Goal: Transaction & Acquisition: Obtain resource

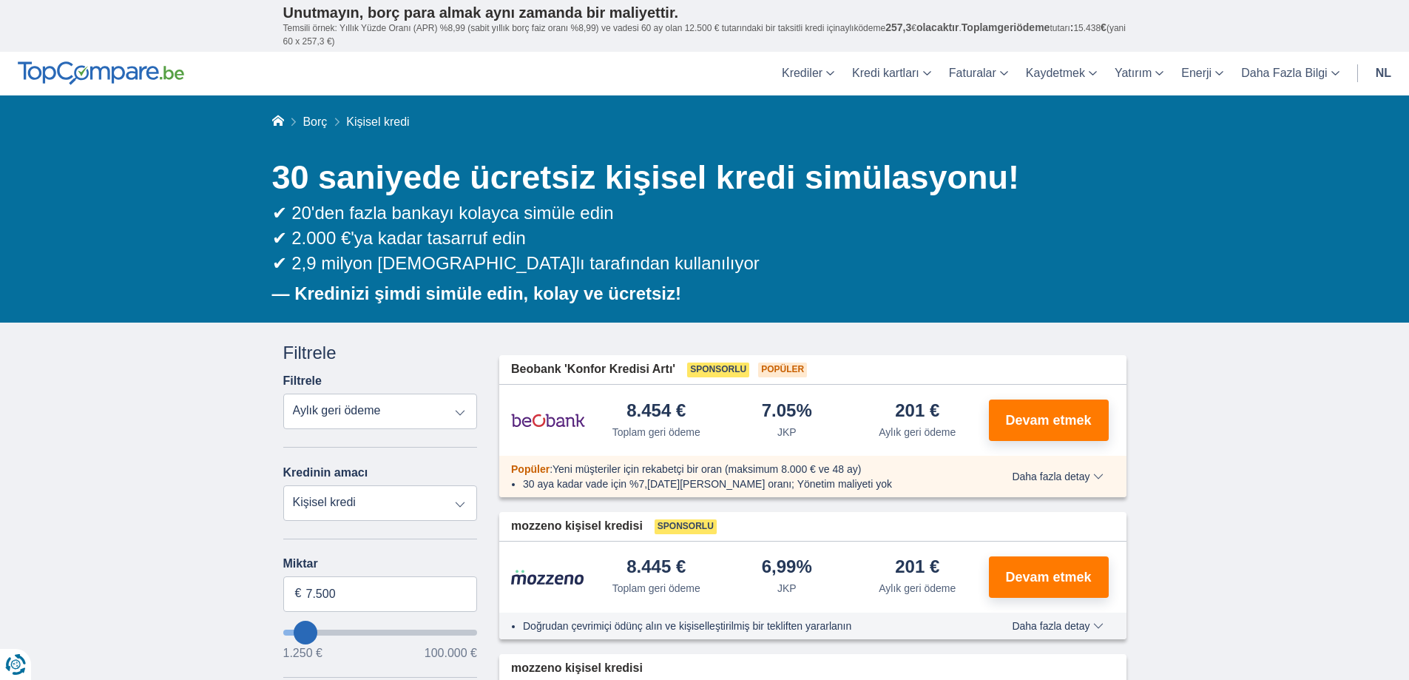
click at [1378, 67] on font "nl" at bounding box center [1383, 73] width 16 height 13
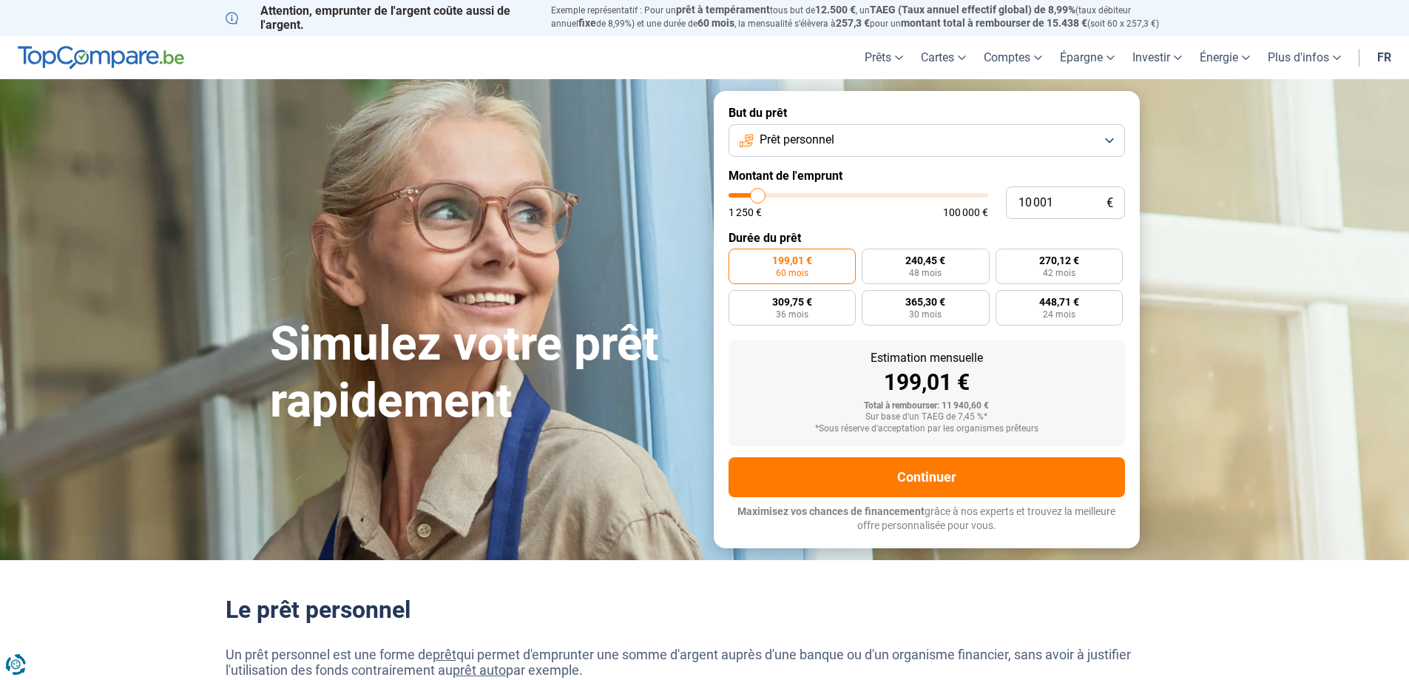
click at [885, 143] on button "Prêt personnel" at bounding box center [926, 140] width 396 height 33
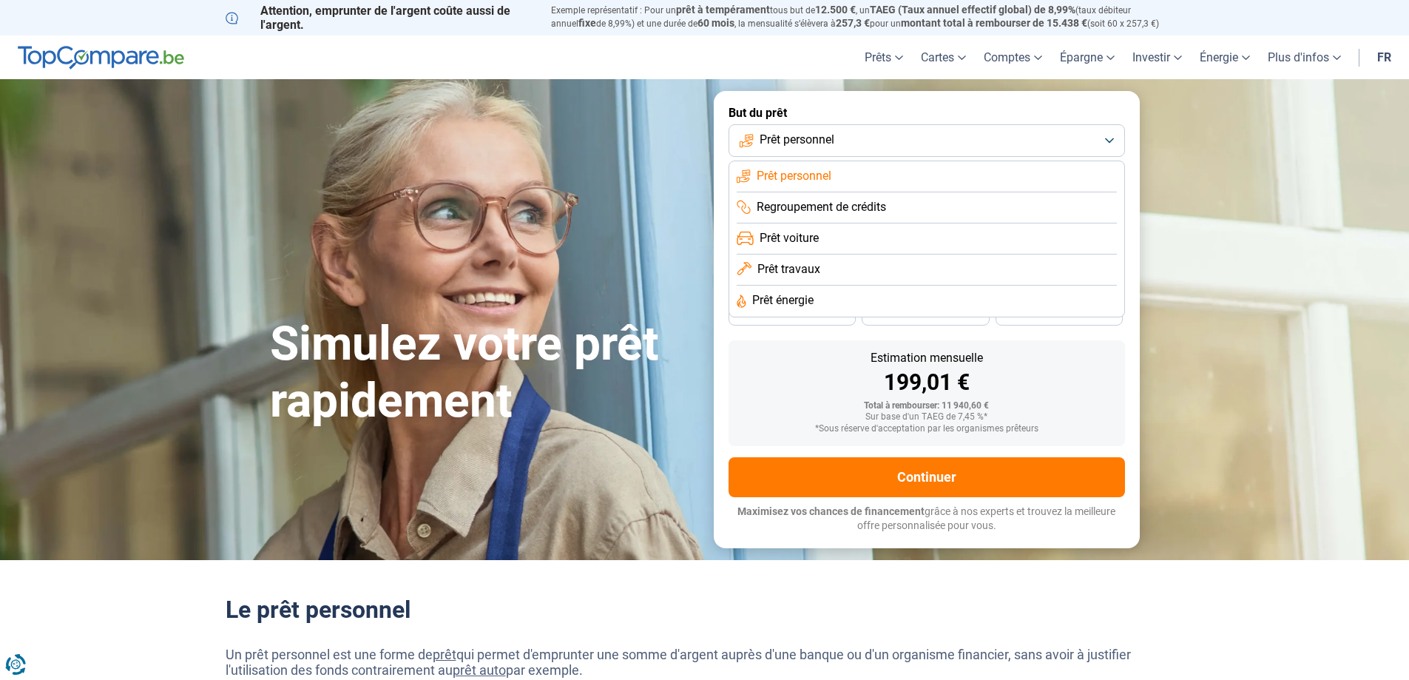
click at [845, 161] on li "Prêt personnel" at bounding box center [926, 176] width 380 height 31
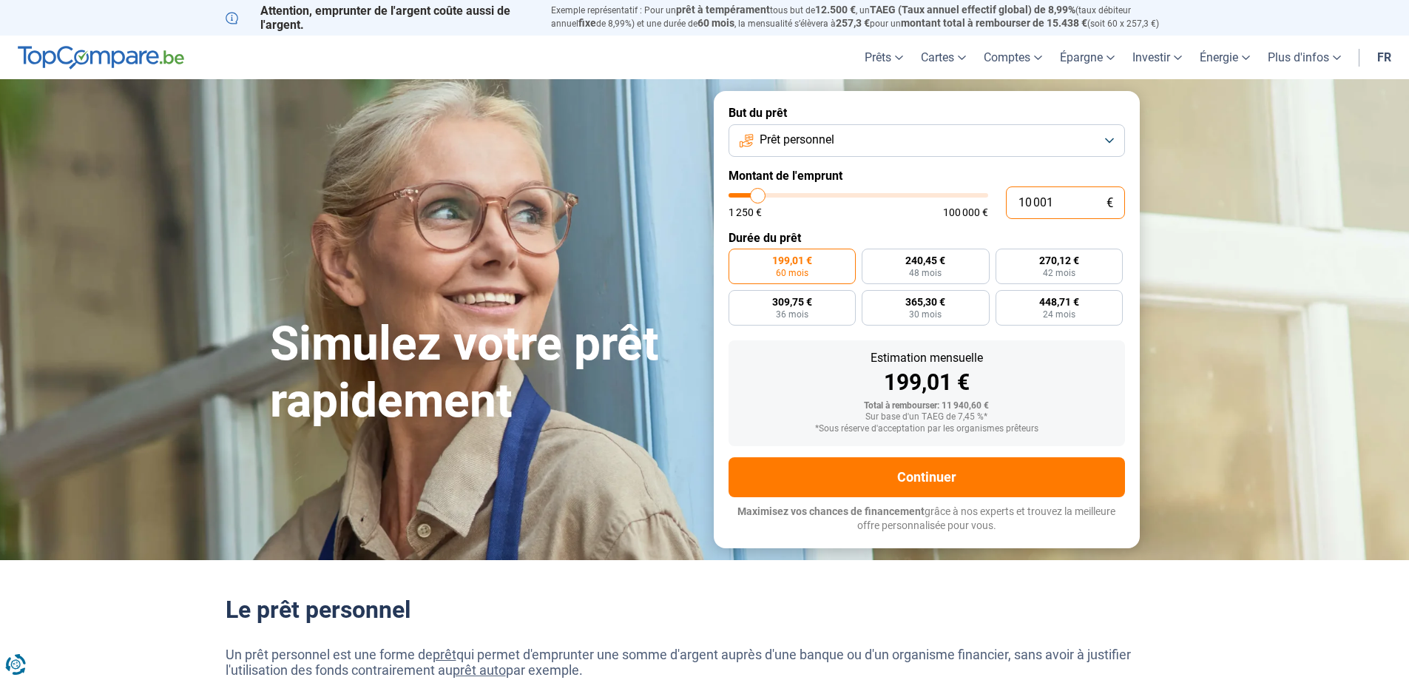
drag, startPoint x: 1087, startPoint y: 201, endPoint x: 895, endPoint y: 206, distance: 192.3
click at [895, 206] on div "10 001 € 1 250 € 100 000 €" at bounding box center [926, 202] width 396 height 33
type input "3"
type input "1250"
type input "30"
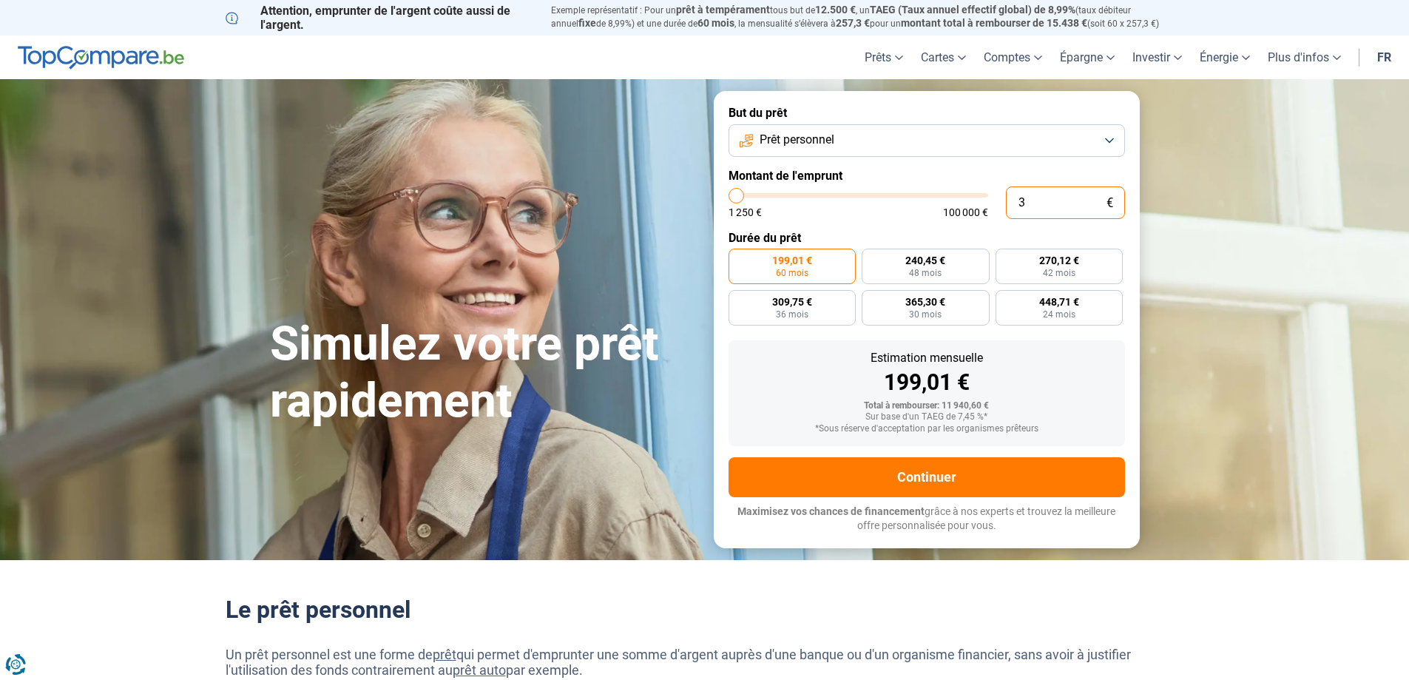
type input "1250"
type input "300"
type input "1250"
type input "3 000"
type input "3000"
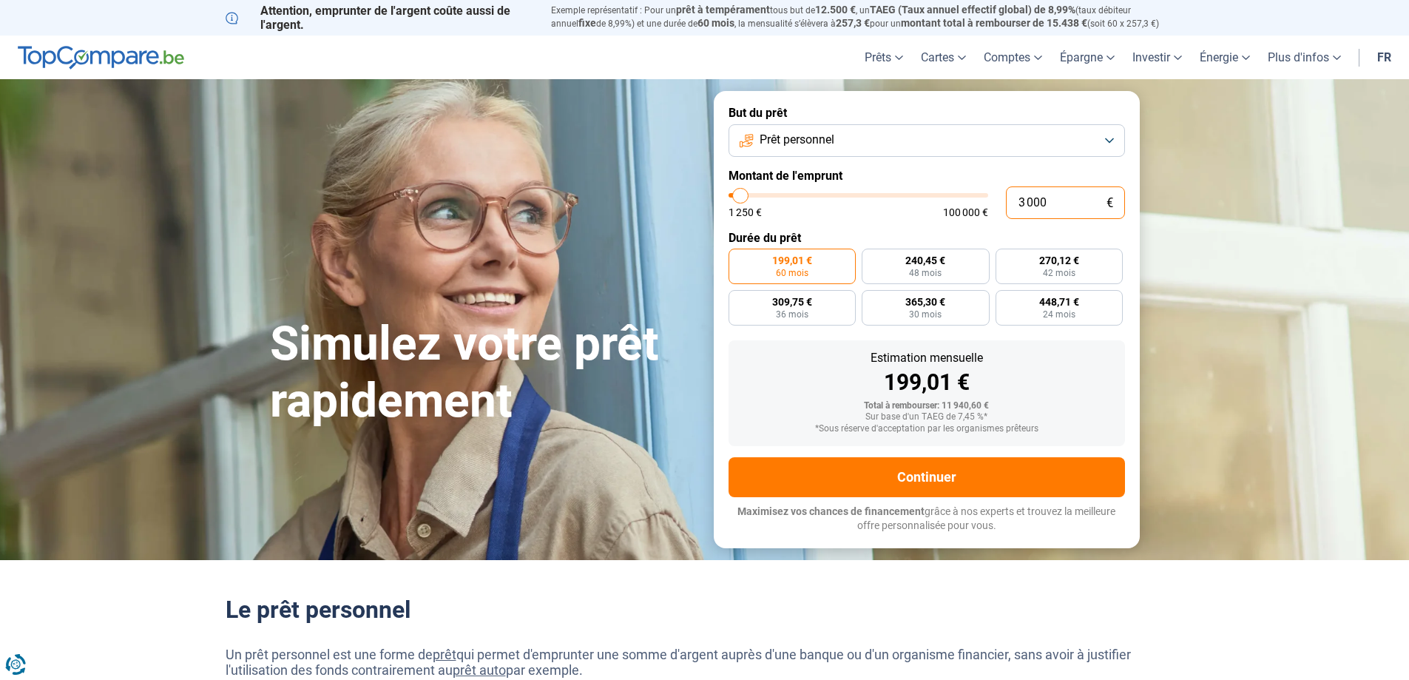
type input "30 000"
type input "30000"
radio input "false"
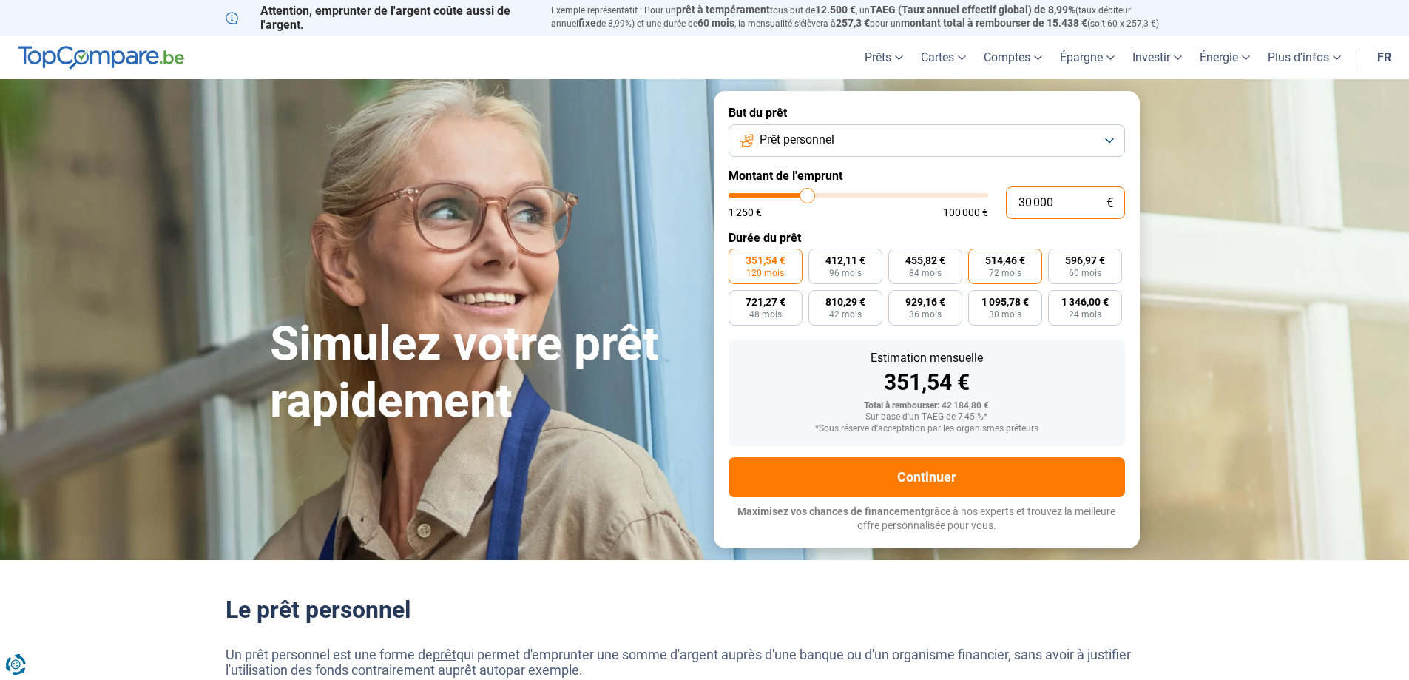
type input "30 000"
click at [1015, 274] on span "72 mois" at bounding box center [1005, 272] width 33 height 9
click at [978, 258] on input "514,46 € 72 mois" at bounding box center [973, 253] width 10 height 10
radio input "true"
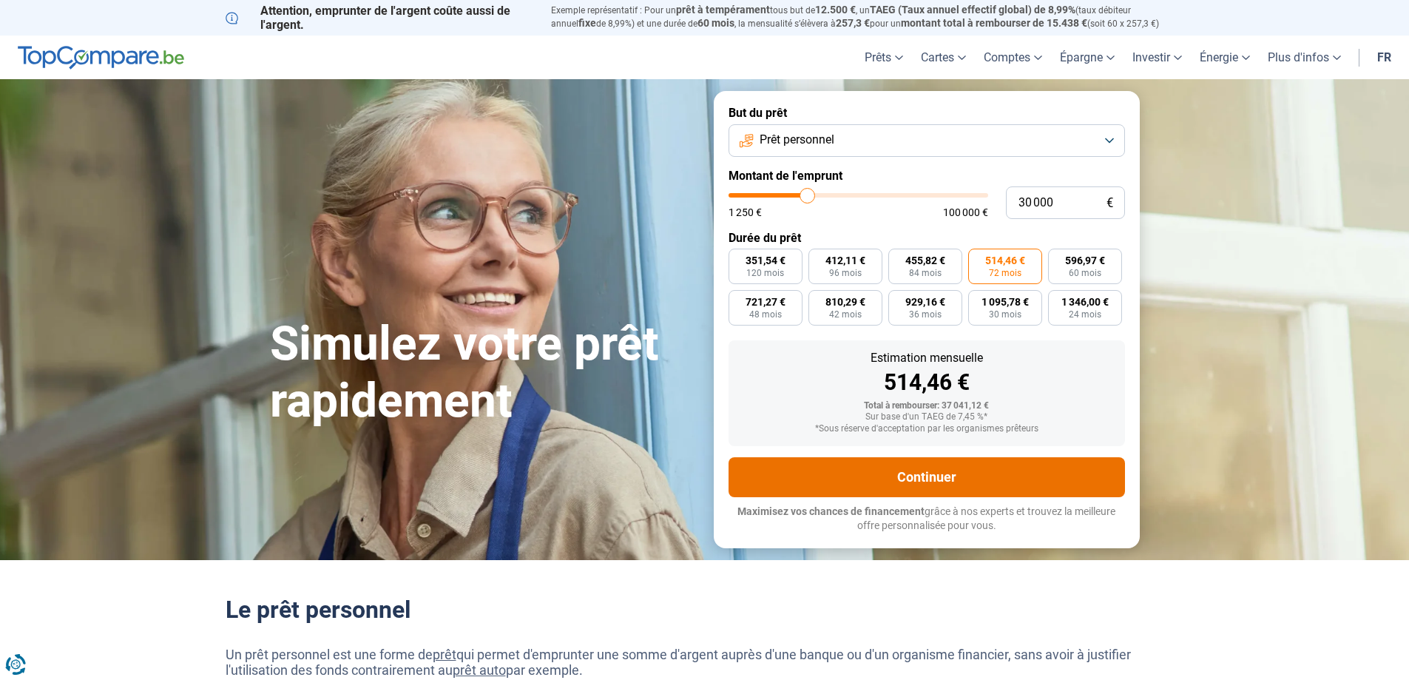
click at [984, 471] on button "Continuer" at bounding box center [926, 477] width 396 height 40
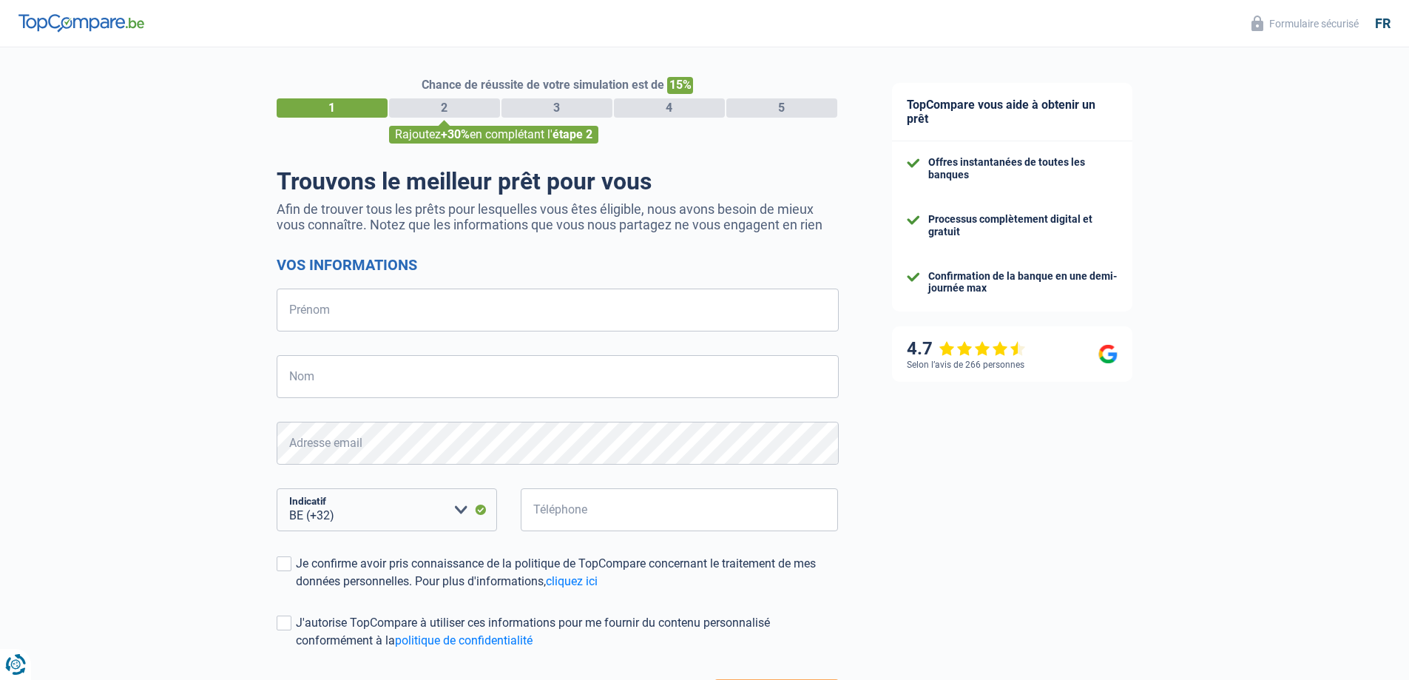
select select "32"
click at [362, 307] on input "Prénom" at bounding box center [558, 309] width 562 height 43
click at [368, 305] on input "Prénom" at bounding box center [558, 309] width 562 height 43
